Goal: Task Accomplishment & Management: Use online tool/utility

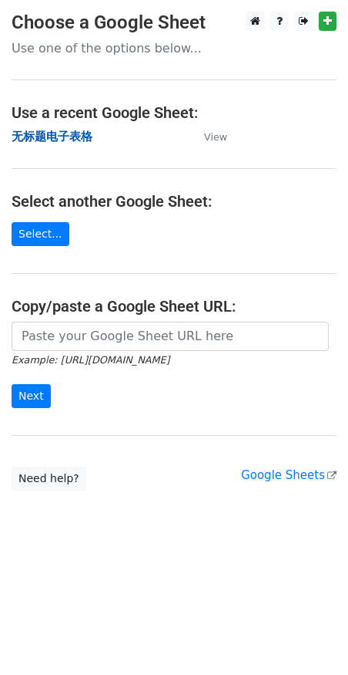
click at [54, 135] on strong "无标题电子表格" at bounding box center [52, 137] width 81 height 14
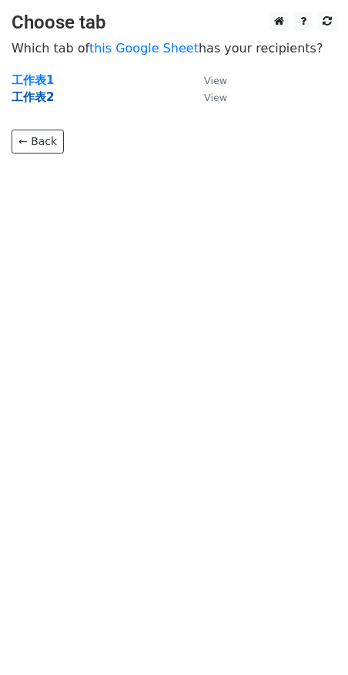
click at [35, 95] on strong "工作表2" at bounding box center [33, 97] width 42 height 14
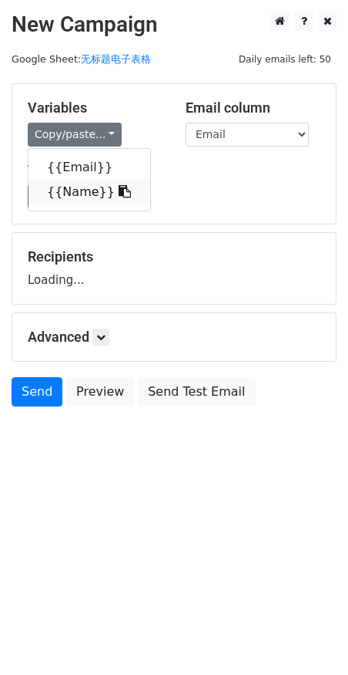
click at [79, 185] on link "{{Name}}" at bounding box center [90, 192] width 122 height 25
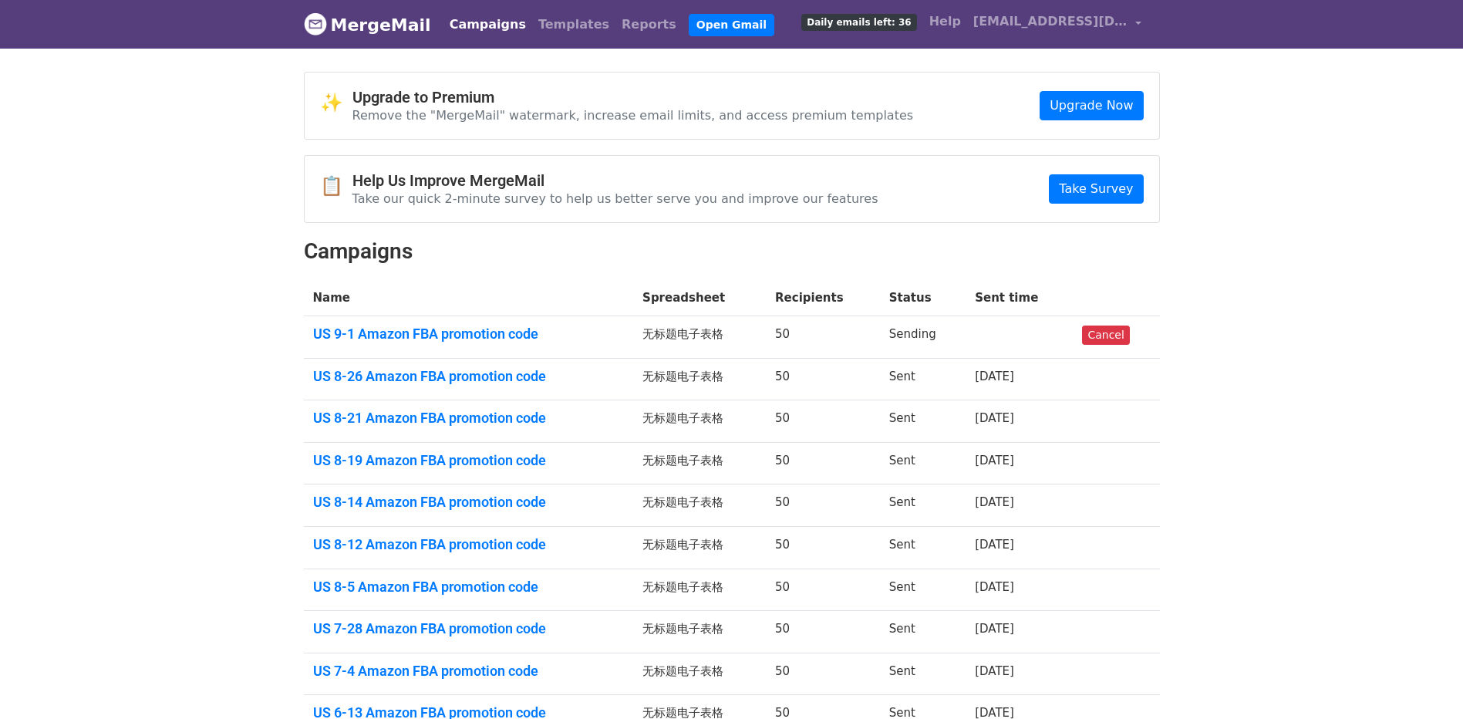
drag, startPoint x: 1374, startPoint y: 372, endPoint x: 1399, endPoint y: 22, distance: 350.9
click at [1374, 371] on body "MergeMail Campaigns Templates Reports Open Gmail Daily emails left: 36 Help [EM…" at bounding box center [731, 419] width 1463 height 839
